Goal: Information Seeking & Learning: Learn about a topic

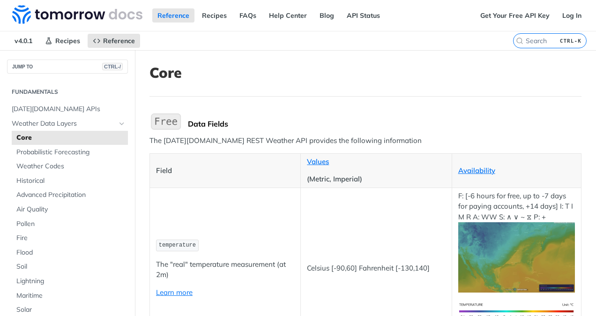
scroll to position [306, 0]
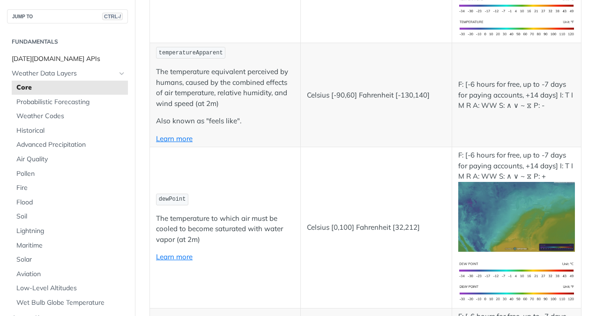
click at [31, 63] on span "[DATE][DOMAIN_NAME] APIs" at bounding box center [69, 58] width 114 height 9
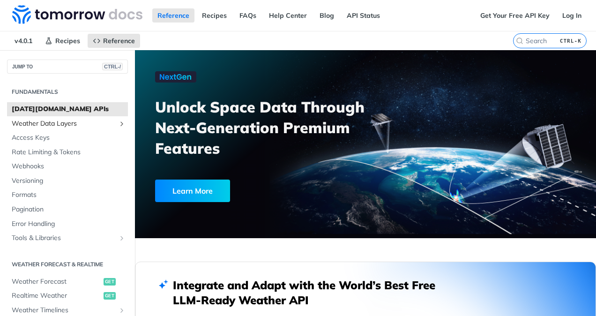
click at [76, 123] on span "Weather Data Layers" at bounding box center [64, 123] width 104 height 9
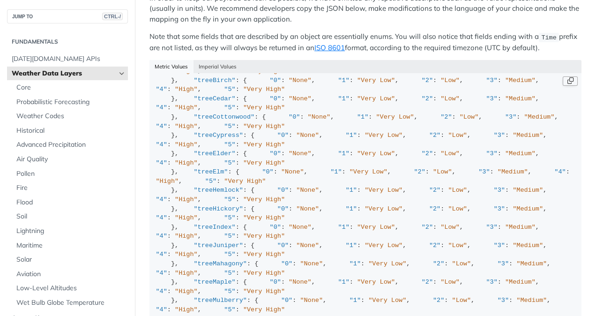
scroll to position [360, 0]
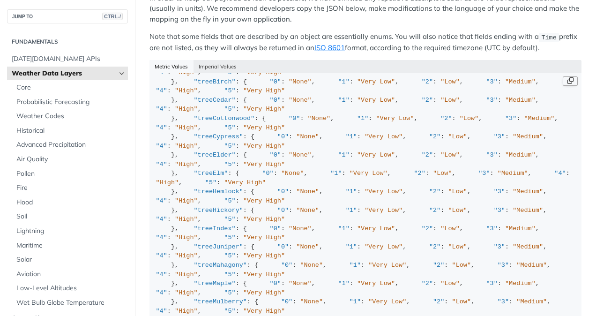
click at [563, 76] on button "Copy Code" at bounding box center [570, 80] width 15 height 9
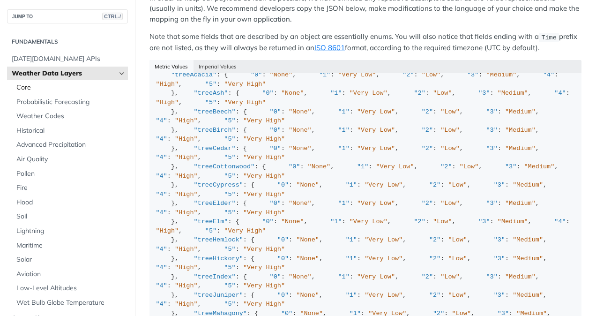
click at [35, 83] on span "Core" at bounding box center [70, 87] width 109 height 9
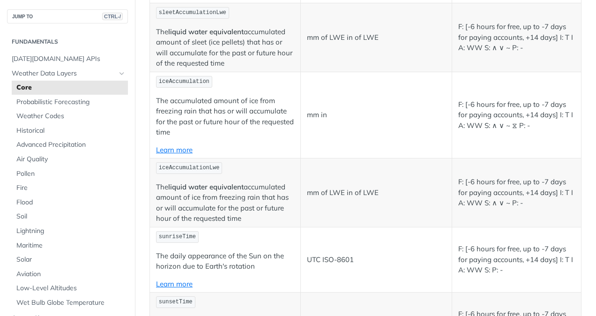
scroll to position [2929, 0]
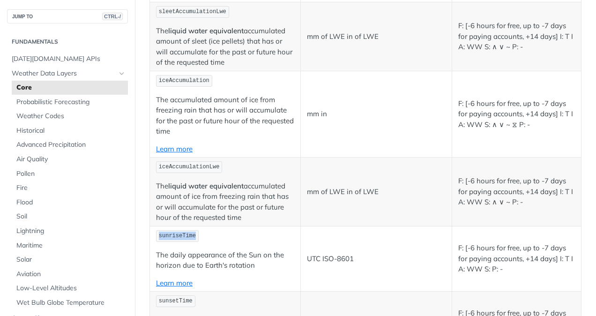
drag, startPoint x: 192, startPoint y: 220, endPoint x: 156, endPoint y: 223, distance: 36.2
click at [156, 230] on code "sunriseTime" at bounding box center [177, 236] width 43 height 12
copy span "sunriseTime"
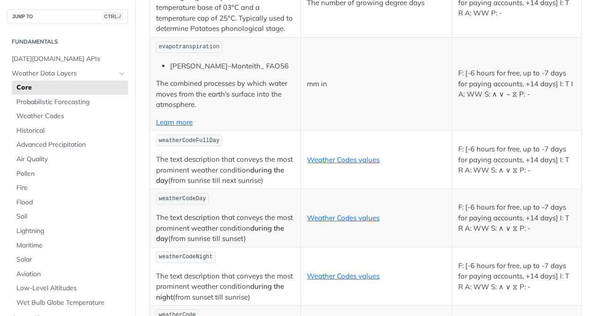
scroll to position [4446, 0]
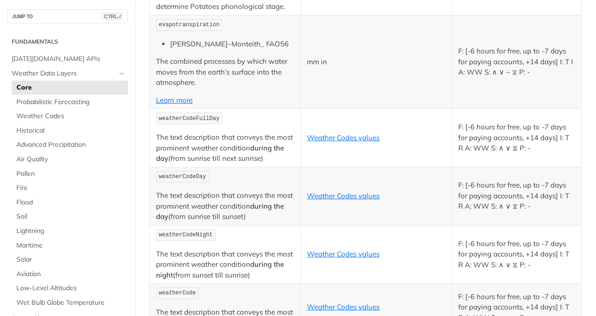
click at [192, 122] on span "weatherCodeFullDay" at bounding box center [189, 118] width 61 height 7
drag, startPoint x: 214, startPoint y: 123, endPoint x: 157, endPoint y: 124, distance: 56.2
click at [157, 124] on code "weatherCodeFullDay" at bounding box center [189, 118] width 66 height 12
copy span "weatherCodeFullDay"
drag, startPoint x: 201, startPoint y: 178, endPoint x: 157, endPoint y: 181, distance: 43.2
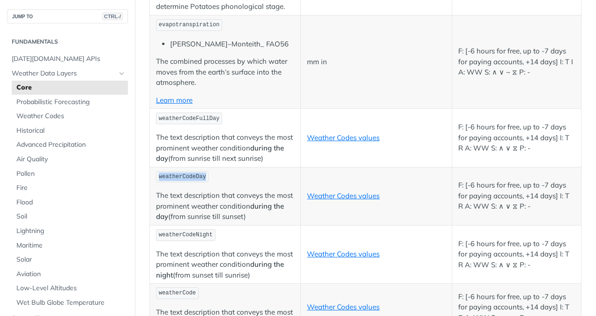
click at [157, 181] on code "weatherCodeDay" at bounding box center [182, 177] width 52 height 12
copy span "weatherCodeDay"
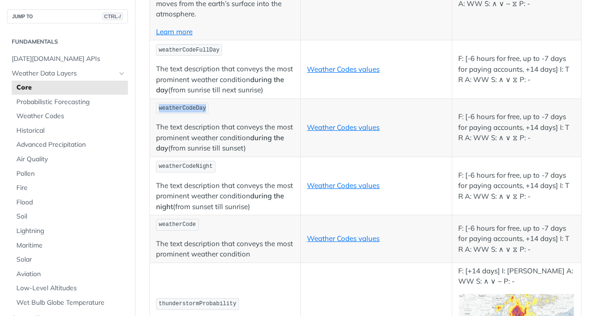
scroll to position [4518, 0]
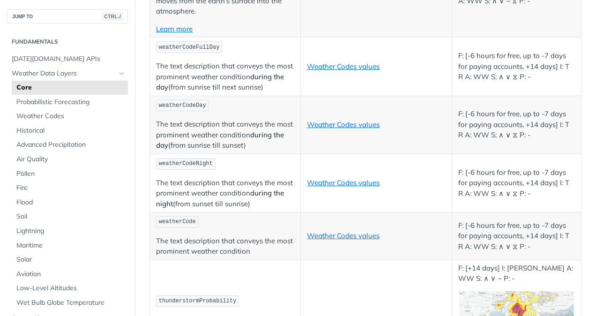
click at [189, 165] on span "weatherCodeNight" at bounding box center [186, 163] width 54 height 7
click at [208, 166] on code "weatherCodeNight" at bounding box center [186, 164] width 60 height 12
drag, startPoint x: 208, startPoint y: 166, endPoint x: 159, endPoint y: 168, distance: 49.3
click at [159, 168] on code "weatherCodeNight" at bounding box center [186, 164] width 60 height 12
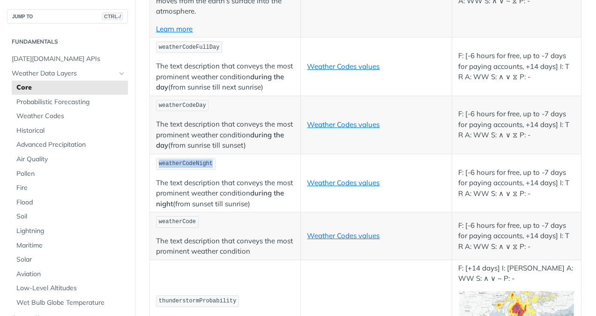
copy span "weatherCodeNight"
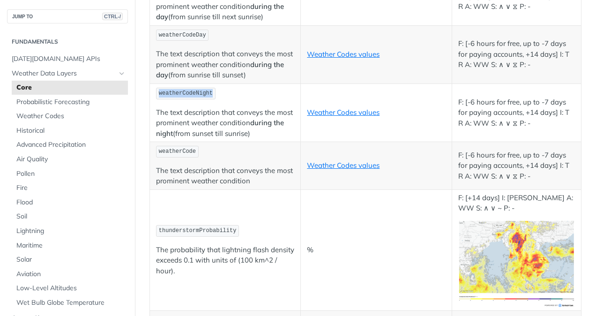
scroll to position [4588, 0]
drag, startPoint x: 192, startPoint y: 154, endPoint x: 157, endPoint y: 157, distance: 35.3
click at [157, 157] on code "weatherCode" at bounding box center [177, 151] width 43 height 12
copy span "weatherCode"
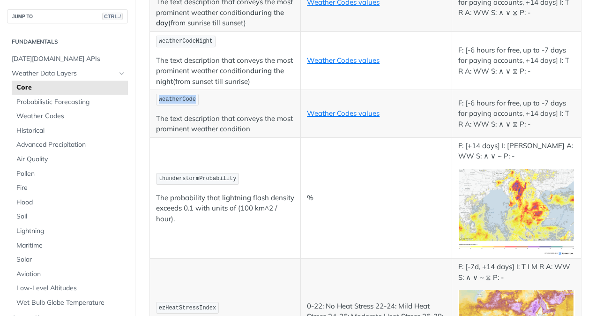
scroll to position [4647, 0]
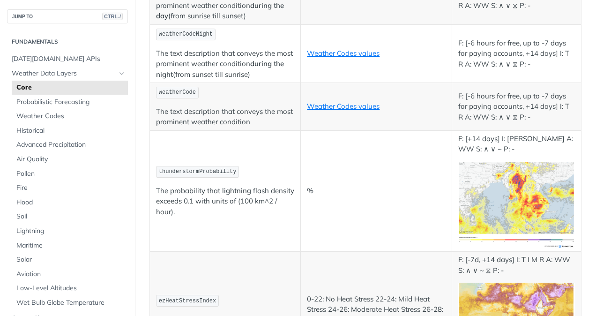
click at [254, 183] on td "thunderstormProbability The probability that lightning flash density exceeds 0.…" at bounding box center [225, 190] width 151 height 121
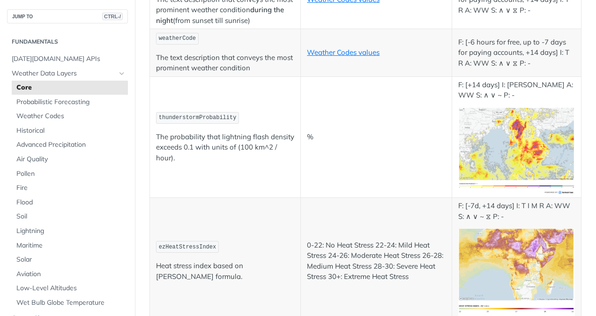
scroll to position [4700, 0]
drag, startPoint x: 230, startPoint y: 118, endPoint x: 155, endPoint y: 123, distance: 74.7
click at [155, 123] on td "thunderstormProbability The probability that lightning flash density exceeds 0.…" at bounding box center [225, 137] width 151 height 121
copy span "thunderstormProbability"
click at [324, 73] on td "Weather Codes values" at bounding box center [376, 54] width 151 height 48
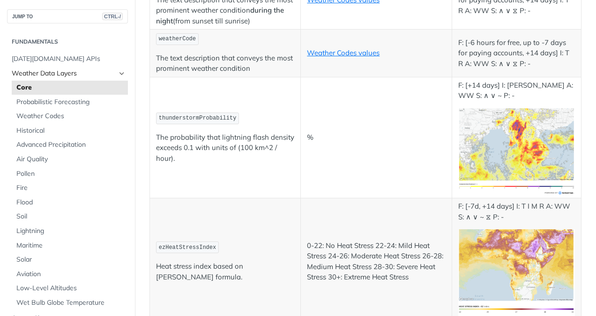
click at [46, 73] on span "Weather Data Layers" at bounding box center [64, 73] width 104 height 9
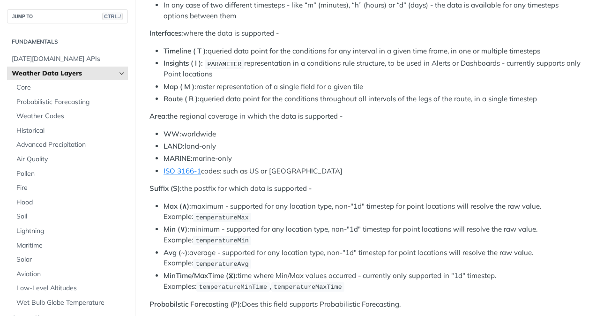
scroll to position [478, 0]
click at [216, 212] on code "temperatureMax" at bounding box center [222, 216] width 58 height 9
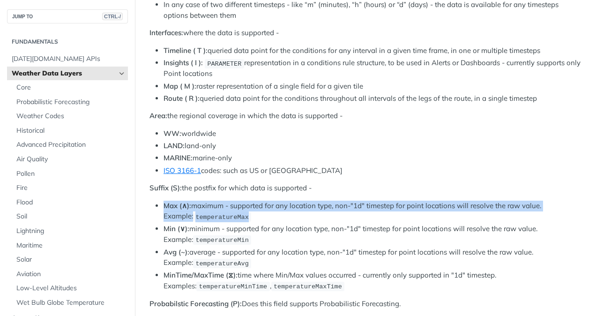
drag, startPoint x: 216, startPoint y: 211, endPoint x: 235, endPoint y: 223, distance: 22.1
click at [235, 223] on ul "Max (∧): maximum - supported for any location type, non-"1d" timestep for point…" at bounding box center [365, 246] width 432 height 91
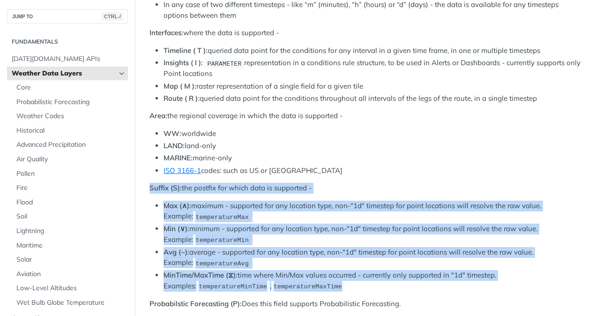
drag, startPoint x: 303, startPoint y: 280, endPoint x: 150, endPoint y: 178, distance: 183.1
click at [150, 178] on div "Layer Subscriptions With more than 80 different data fields available, includin…" at bounding box center [365, 254] width 432 height 1243
copy div "Suffix (S): the postfix for which data is supported - Max (∧): maximum - suppor…"
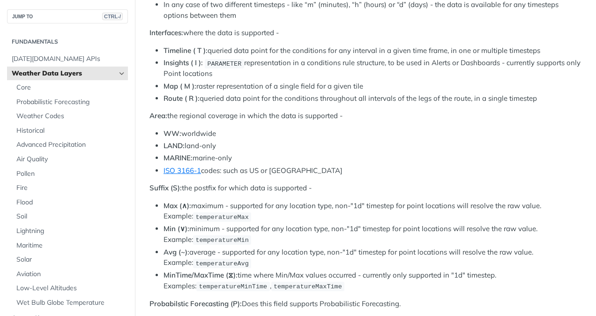
click at [320, 131] on li "WW: worldwide" at bounding box center [373, 133] width 418 height 11
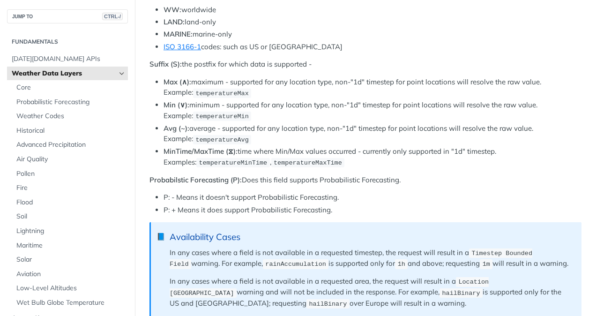
scroll to position [601, 0]
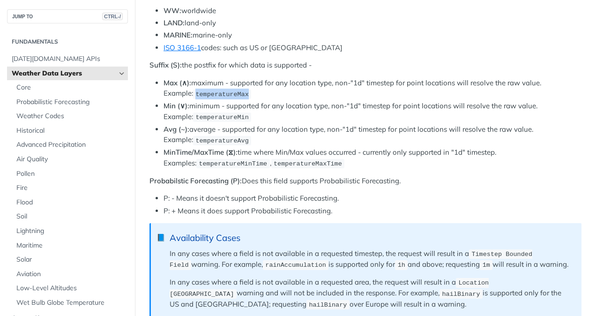
drag, startPoint x: 215, startPoint y: 90, endPoint x: 167, endPoint y: 91, distance: 48.3
click at [193, 91] on code "temperatureMax" at bounding box center [222, 94] width 58 height 9
copy span "temperatureMax"
click at [226, 101] on li "Min (∨): minimum - supported for any location type, non-"1d" timestep for point…" at bounding box center [373, 112] width 418 height 22
drag, startPoint x: 216, startPoint y: 111, endPoint x: 166, endPoint y: 110, distance: 49.7
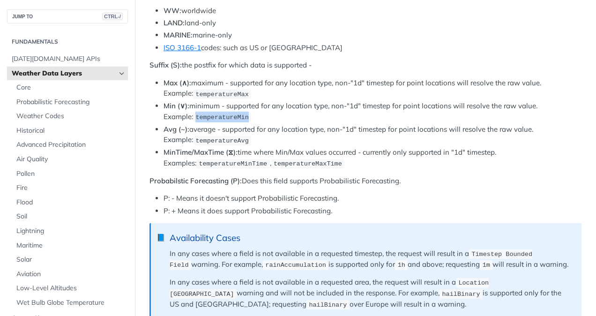
click at [193, 112] on code "temperatureMin" at bounding box center [222, 116] width 58 height 9
copy span "temperatureMin"
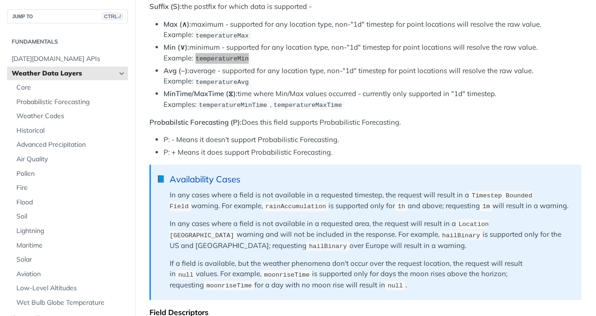
scroll to position [660, 0]
drag, startPoint x: 217, startPoint y: 75, endPoint x: 165, endPoint y: 75, distance: 52.0
click at [165, 75] on li "Avg (~): average - supported for any location type, non-"1d" timestep for point…" at bounding box center [373, 76] width 418 height 22
copy span "temperatureAvg"
click at [230, 100] on code "temperatureMinTime" at bounding box center [233, 104] width 74 height 9
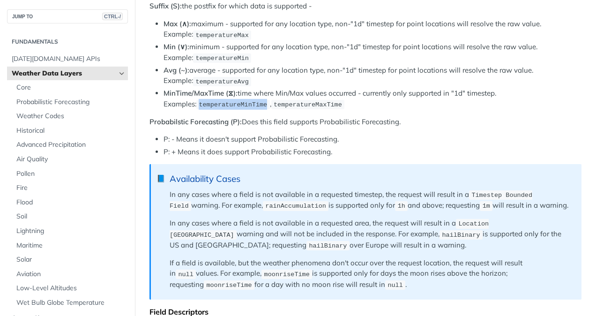
drag, startPoint x: 230, startPoint y: 97, endPoint x: 165, endPoint y: 99, distance: 64.2
click at [196, 100] on code "temperatureMinTime" at bounding box center [233, 104] width 74 height 9
drag, startPoint x: 299, startPoint y: 98, endPoint x: 236, endPoint y: 97, distance: 62.8
click at [271, 100] on code "temperatureMaxTime" at bounding box center [308, 104] width 74 height 9
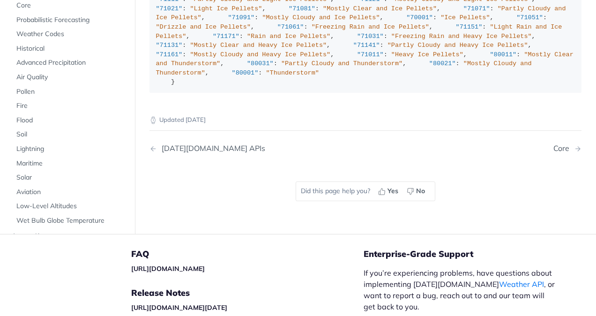
scroll to position [1177, 0]
